Goal: Transaction & Acquisition: Purchase product/service

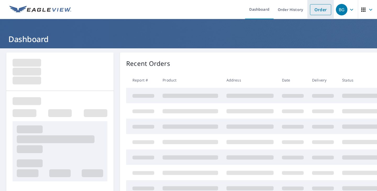
click at [319, 11] on link "Order" at bounding box center [320, 9] width 21 height 11
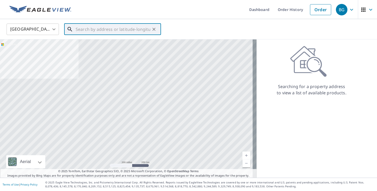
click at [123, 34] on input "text" at bounding box center [113, 29] width 75 height 15
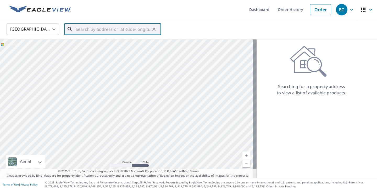
paste input "[STREET_ADDRESS]"
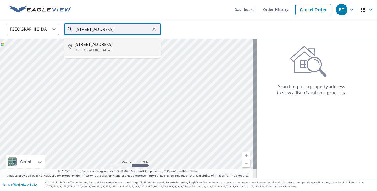
click at [118, 40] on li "[STREET_ADDRESS]" at bounding box center [112, 47] width 97 height 18
type input "[STREET_ADDRESS]"
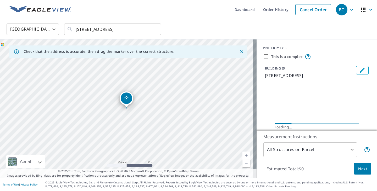
click at [361, 171] on span "Next" at bounding box center [362, 169] width 9 height 7
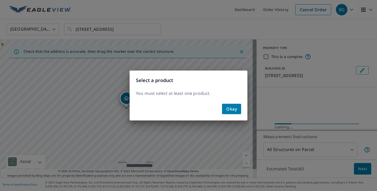
click at [234, 113] on button "Okay" at bounding box center [231, 109] width 19 height 10
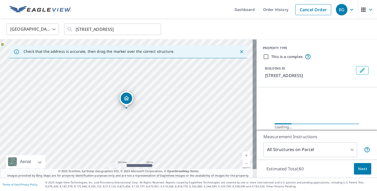
click at [358, 170] on span "Next" at bounding box center [362, 169] width 9 height 7
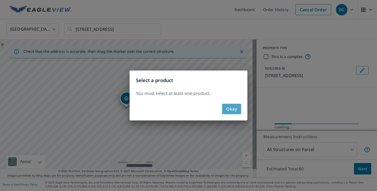
click at [227, 113] on button "Okay" at bounding box center [231, 109] width 19 height 10
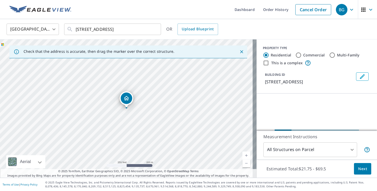
click at [358, 170] on span "Next" at bounding box center [362, 169] width 9 height 7
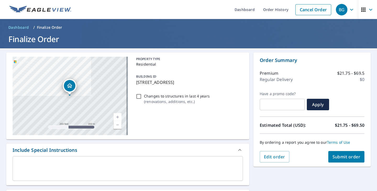
click at [346, 159] on span "Submit order" at bounding box center [346, 157] width 28 height 6
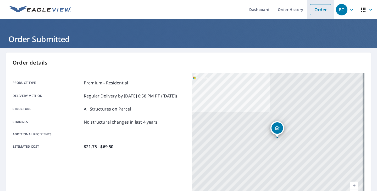
click at [315, 12] on link "Order" at bounding box center [320, 9] width 21 height 11
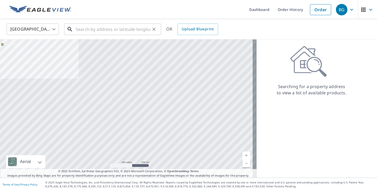
click at [140, 27] on input "text" at bounding box center [113, 29] width 75 height 15
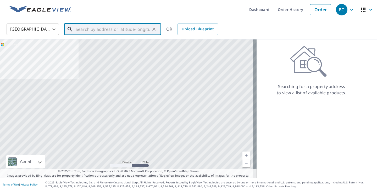
paste input "[STREET_ADDRESS]"
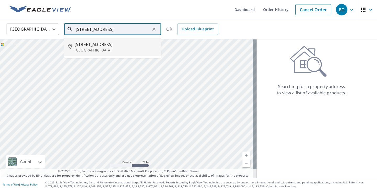
click at [134, 40] on li "[STREET_ADDRESS]" at bounding box center [112, 47] width 97 height 18
type input "[STREET_ADDRESS]"
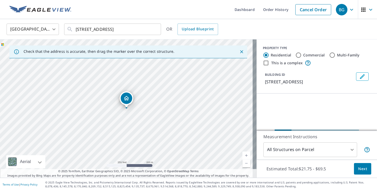
click at [354, 175] on div "Estimated Total: $21.75 - $69.5 Next" at bounding box center [316, 169] width 120 height 18
click at [358, 171] on span "Next" at bounding box center [362, 169] width 9 height 7
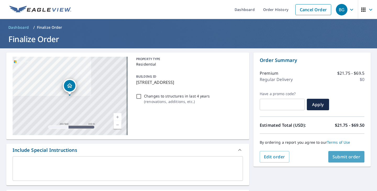
click at [334, 157] on span "Submit order" at bounding box center [346, 157] width 28 height 6
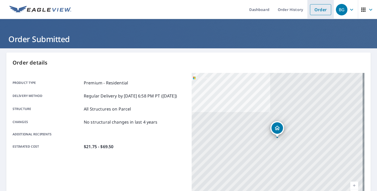
click at [315, 9] on link "Order" at bounding box center [320, 9] width 21 height 11
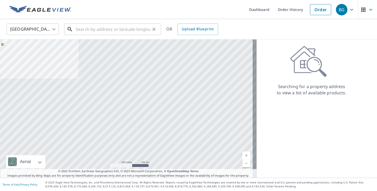
click at [128, 25] on input "text" at bounding box center [113, 29] width 75 height 15
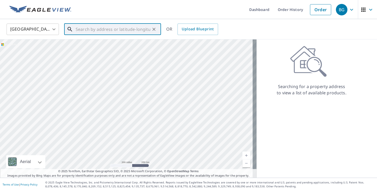
paste input "[STREET_ADDRESS]"
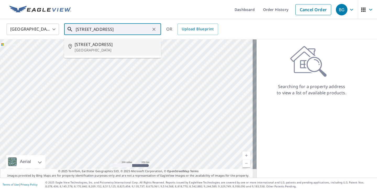
click at [115, 45] on span "[STREET_ADDRESS]" at bounding box center [116, 44] width 82 height 6
type input "[STREET_ADDRESS][PERSON_NAME]"
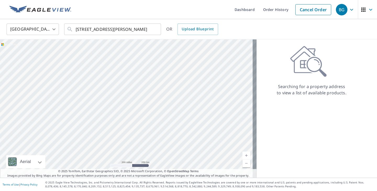
scroll to position [0, 0]
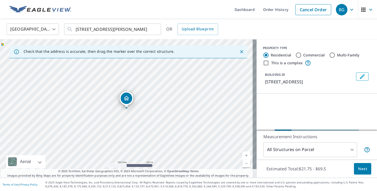
click at [358, 170] on span "Next" at bounding box center [362, 169] width 9 height 7
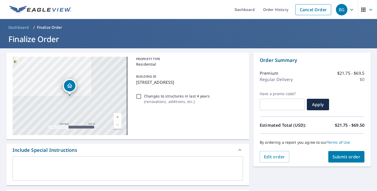
click at [339, 160] on button "Submit order" at bounding box center [346, 157] width 36 height 12
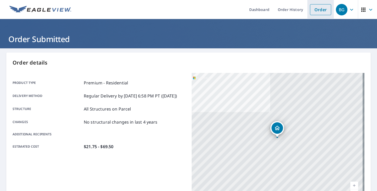
click at [320, 10] on link "Order" at bounding box center [320, 9] width 21 height 11
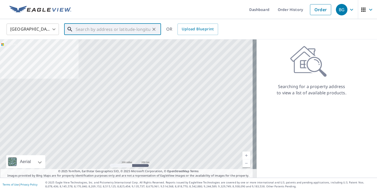
click at [145, 27] on input "text" at bounding box center [113, 29] width 75 height 15
paste input "[STREET_ADDRESS]"
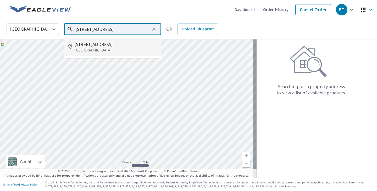
click at [127, 43] on span "[STREET_ADDRESS]" at bounding box center [116, 44] width 82 height 6
type input "[STREET_ADDRESS]"
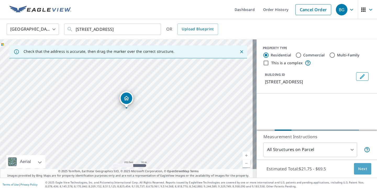
click at [354, 168] on button "Next" at bounding box center [362, 169] width 17 height 12
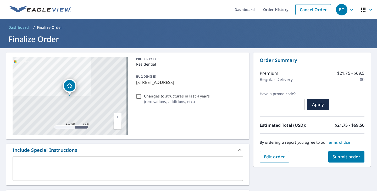
click at [341, 160] on button "Submit order" at bounding box center [346, 157] width 36 height 12
